Goal: Navigation & Orientation: Go to known website

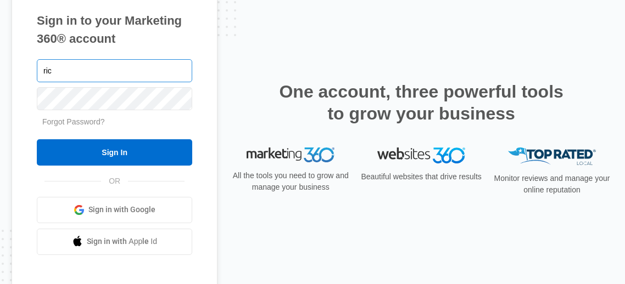
type input "[EMAIL_ADDRESS][DOMAIN_NAME]"
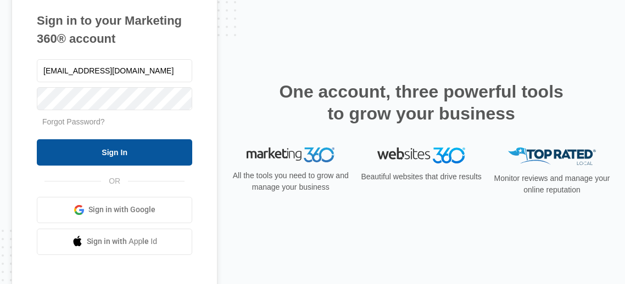
click at [127, 152] on input "Sign In" at bounding box center [114, 152] width 155 height 26
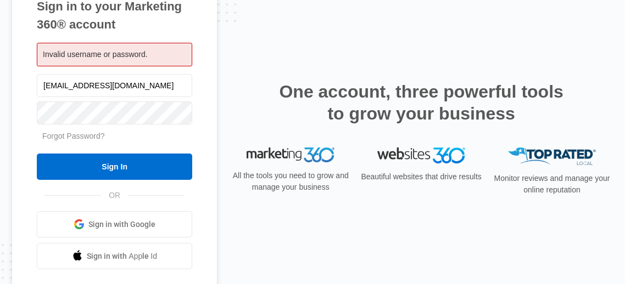
click at [110, 227] on span "Sign in with Google" at bounding box center [121, 225] width 67 height 12
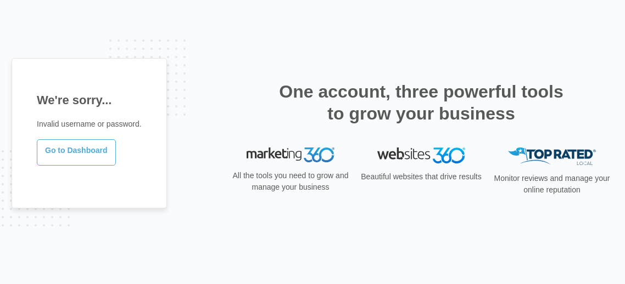
click at [82, 162] on link "Go to Dashboard" at bounding box center [76, 152] width 79 height 26
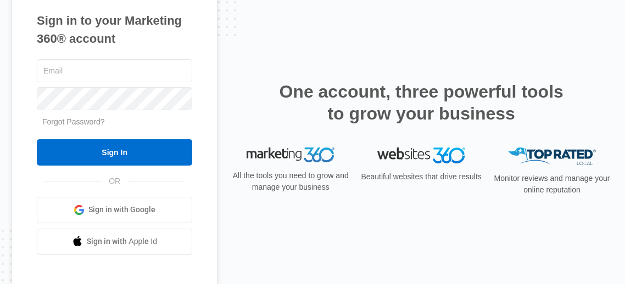
click at [104, 212] on span "Sign in with Google" at bounding box center [121, 210] width 67 height 12
